Goal: Navigation & Orientation: Find specific page/section

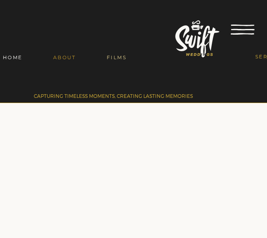
click at [119, 57] on span "FILMS" at bounding box center [117, 57] width 20 height 6
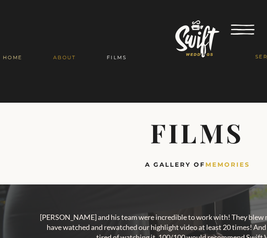
click at [13, 57] on span "HOME" at bounding box center [13, 57] width 20 height 6
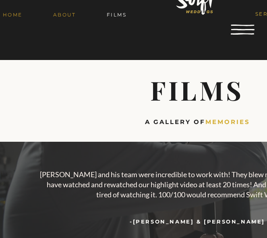
scroll to position [202, 0]
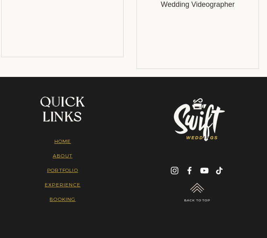
scroll to position [2363, 0]
